Goal: Task Accomplishment & Management: Use online tool/utility

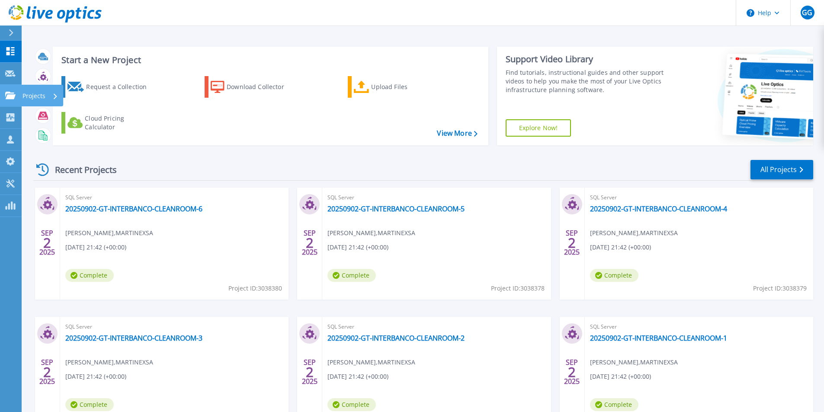
click at [30, 97] on p "Projects" at bounding box center [33, 96] width 23 height 22
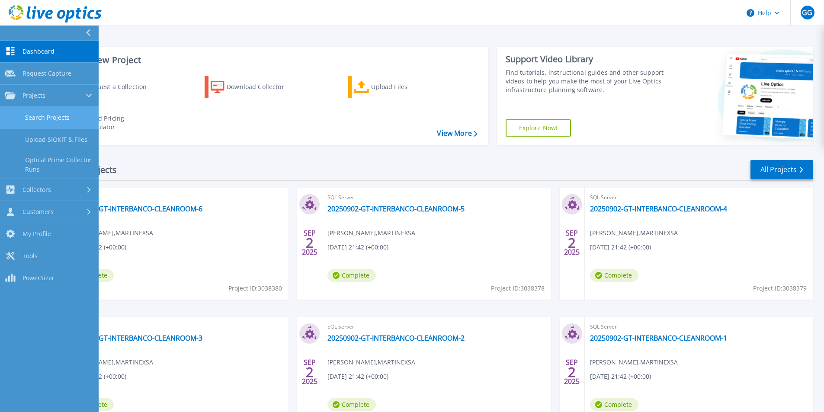
click at [45, 116] on link "Search Projects" at bounding box center [49, 118] width 99 height 22
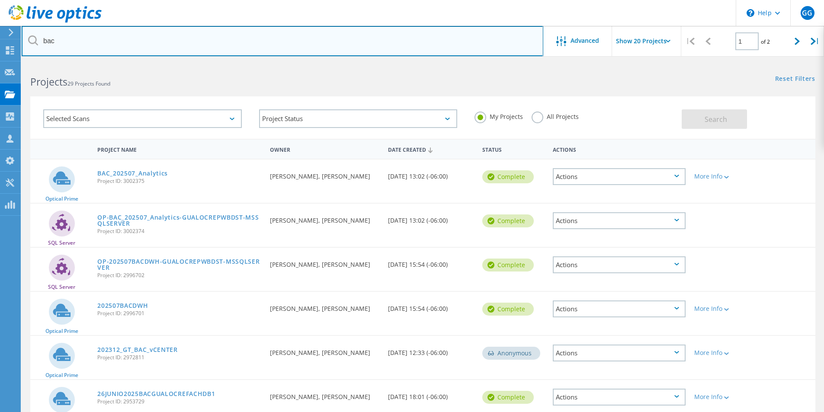
click at [93, 42] on input "bac" at bounding box center [282, 41] width 521 height 30
type input "bam"
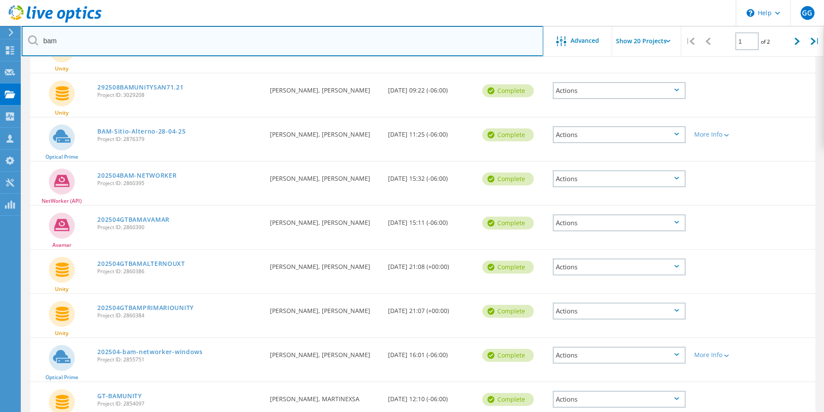
scroll to position [175, 0]
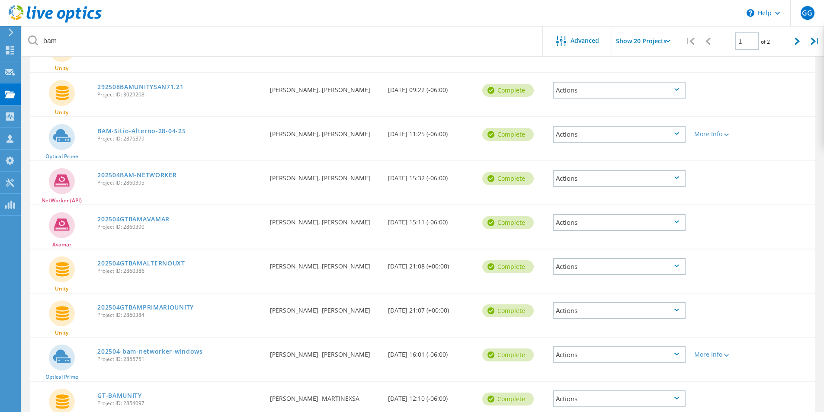
click at [166, 175] on link "202504BAM-NETWORKER" at bounding box center [136, 175] width 79 height 6
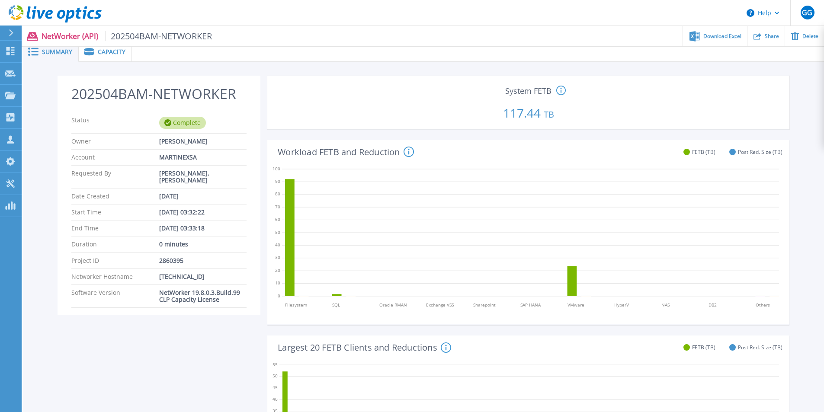
scroll to position [5, 0]
drag, startPoint x: 158, startPoint y: 288, endPoint x: 229, endPoint y: 294, distance: 71.1
click at [229, 294] on div "Software Version NetWorker 19.8.0.3.Build.99 CLP Capacity License" at bounding box center [158, 296] width 175 height 23
click at [227, 297] on div "Software Version NetWorker 19.8.0.3.Build.99 CLP Capacity License" at bounding box center [158, 296] width 175 height 23
drag, startPoint x: 227, startPoint y: 295, endPoint x: 164, endPoint y: 285, distance: 63.6
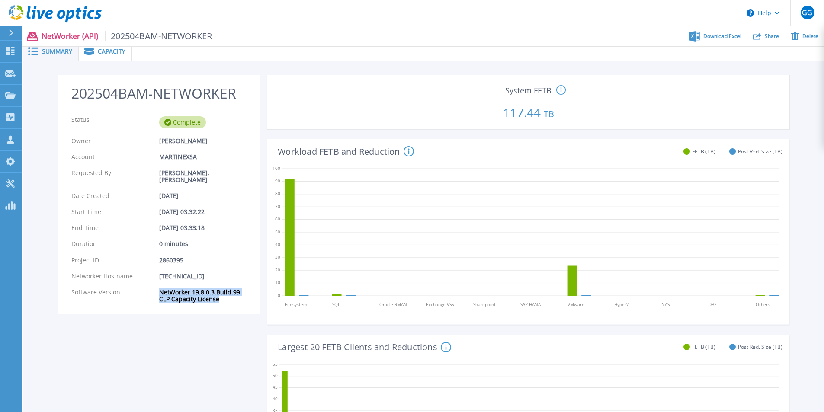
click at [147, 285] on div "Software Version NetWorker 19.8.0.3.Build.99 CLP Capacity License" at bounding box center [158, 296] width 175 height 23
click at [234, 295] on div "NetWorker 19.8.0.3.Build.99 CLP Capacity License" at bounding box center [203, 296] width 88 height 14
drag, startPoint x: 232, startPoint y: 294, endPoint x: 141, endPoint y: 288, distance: 90.5
click at [141, 288] on div "Software Version NetWorker 19.8.0.3.Build.99 CLP Capacity License" at bounding box center [158, 296] width 175 height 23
click at [114, 51] on span "Capacity" at bounding box center [112, 51] width 28 height 6
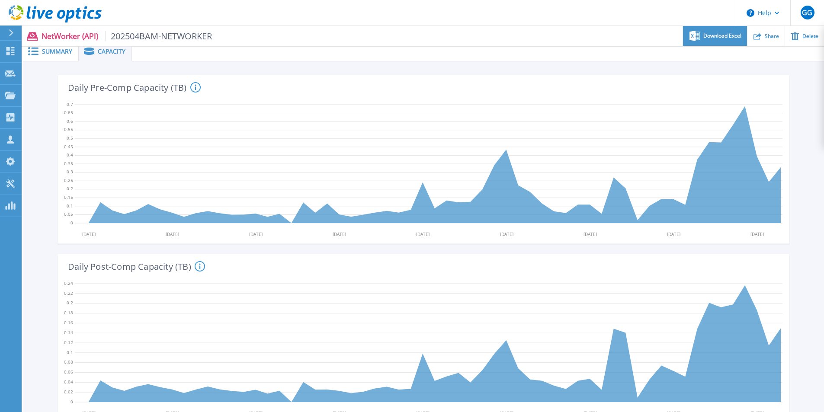
click at [713, 34] on span "Download Excel" at bounding box center [722, 35] width 38 height 5
